Goal: Find specific page/section: Find specific page/section

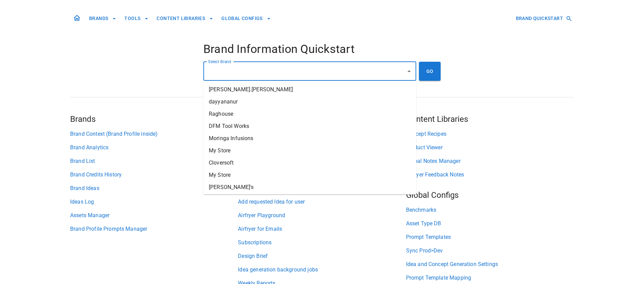
click at [242, 71] on input "Select Brand" at bounding box center [304, 71] width 197 height 13
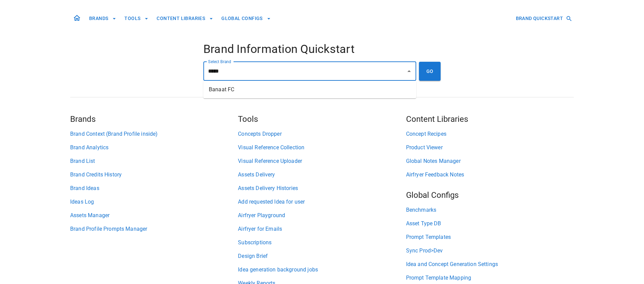
click at [262, 89] on li "Banaat FC" at bounding box center [309, 89] width 213 height 12
type input "*********"
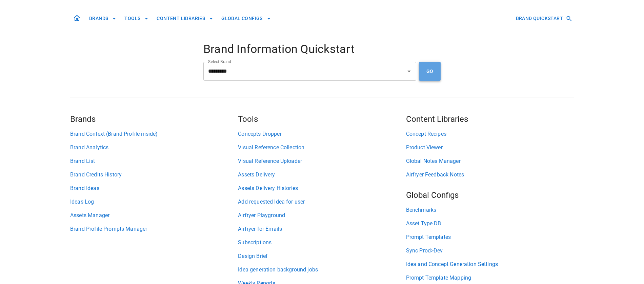
click at [436, 77] on button "GO" at bounding box center [430, 71] width 22 height 19
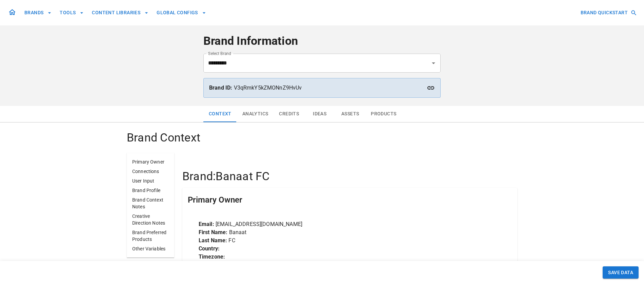
click at [351, 115] on button "Assets" at bounding box center [350, 114] width 31 height 16
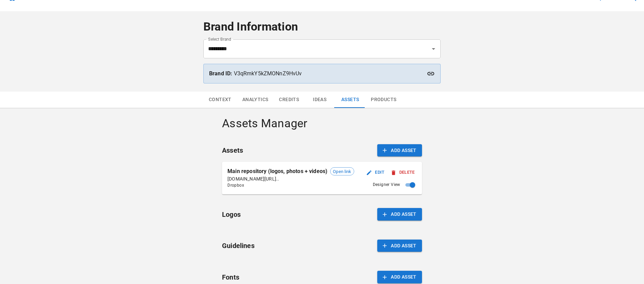
scroll to position [77, 0]
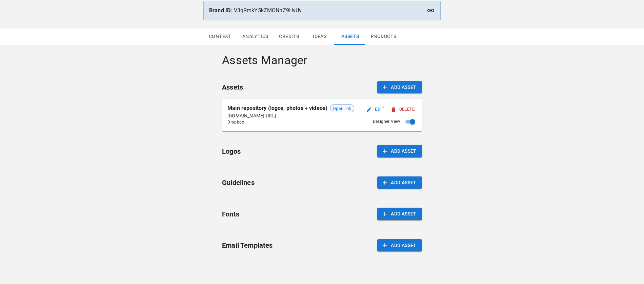
click at [337, 108] on span "Open link" at bounding box center [342, 108] width 23 height 7
